Goal: Task Accomplishment & Management: Manage account settings

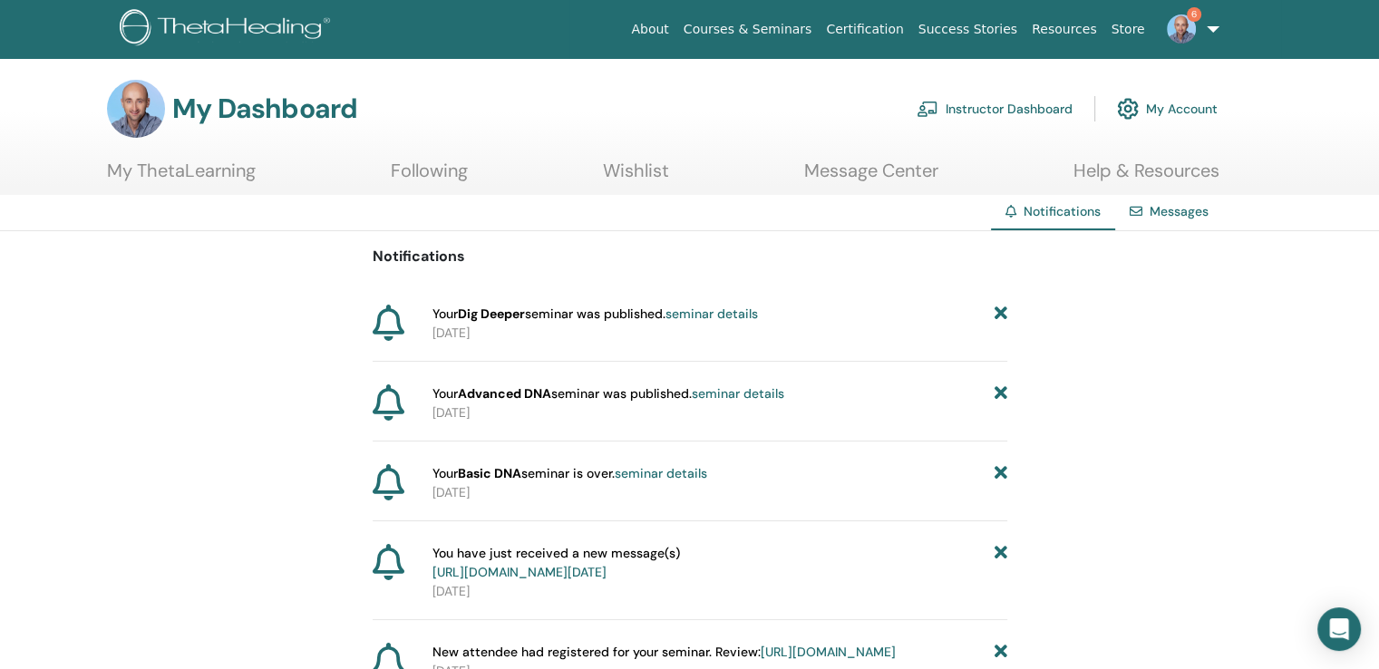
click at [750, 389] on link "seminar details" at bounding box center [738, 393] width 92 height 16
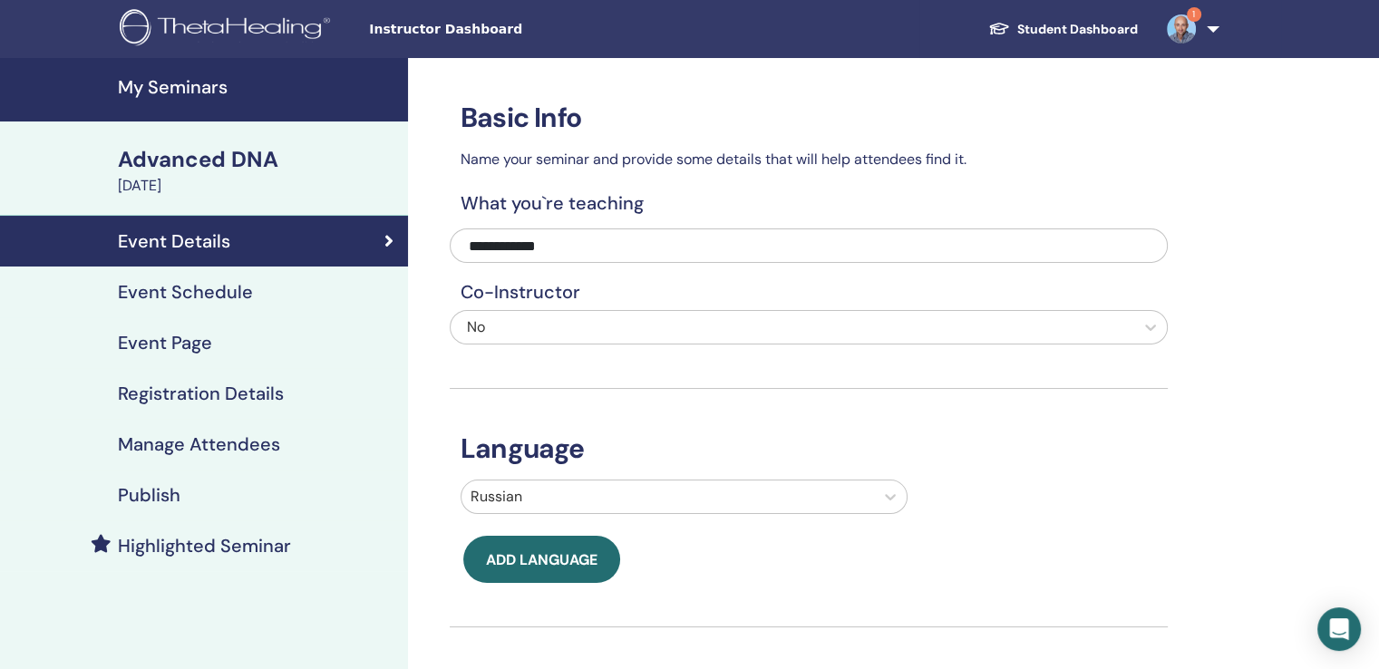
click at [234, 443] on h4 "Manage Attendees" at bounding box center [199, 444] width 162 height 22
